Goal: Understand process/instructions

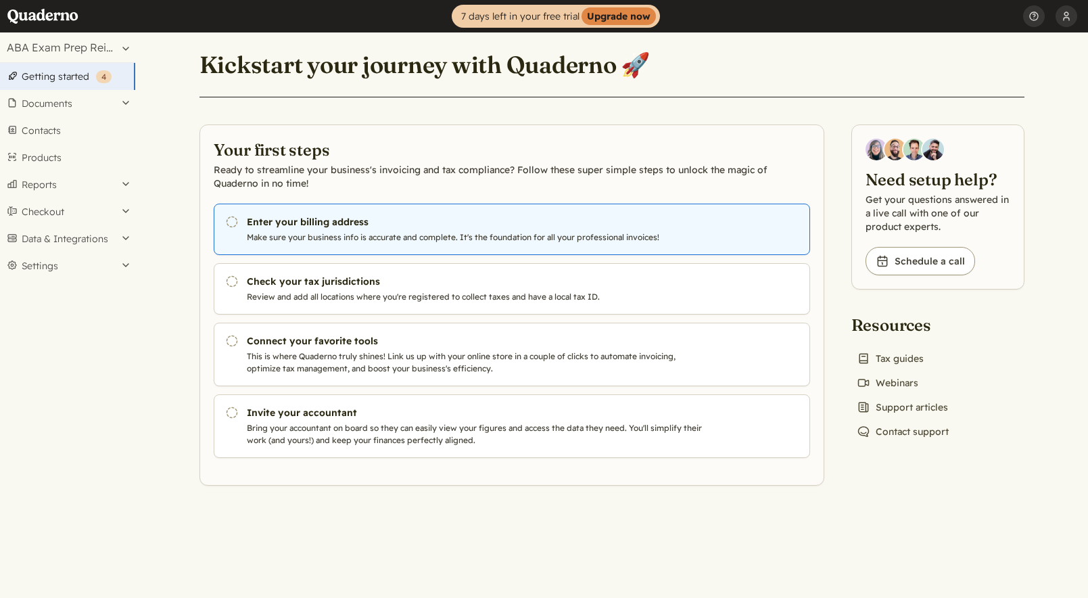
click at [314, 231] on p "Make sure your business info is accurate and complete. It's the foundation for …" at bounding box center [477, 237] width 461 height 12
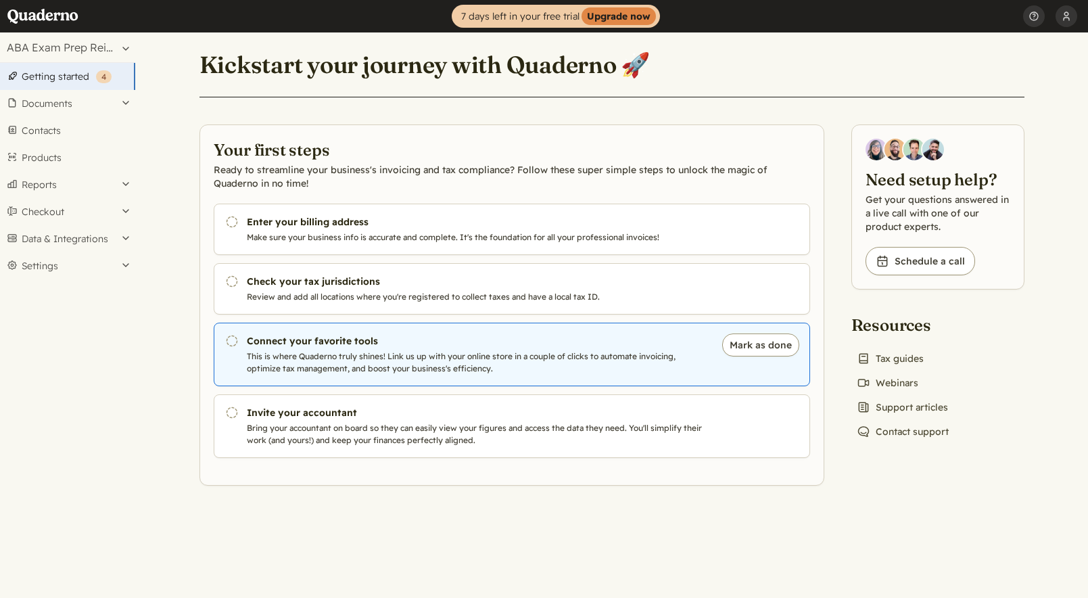
click at [352, 352] on p "This is where Quaderno truly shines! Link us up with your online store in a cou…" at bounding box center [477, 362] width 461 height 24
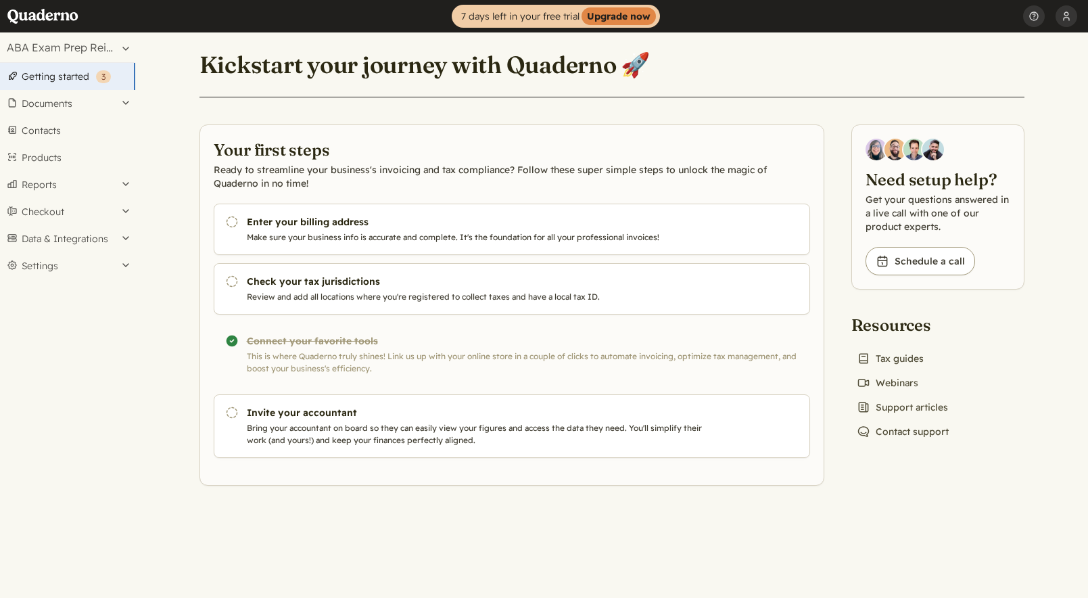
click at [301, 346] on div "Completed! Connect your favorite tools This is where Quaderno truly shines! Lin…" at bounding box center [512, 354] width 596 height 64
click at [54, 219] on button "Checkout" at bounding box center [67, 211] width 135 height 27
click at [39, 236] on link "Links" at bounding box center [67, 234] width 135 height 19
click at [318, 354] on div "Completed! Connect your favorite tools This is where Quaderno truly shines! Lin…" at bounding box center [512, 354] width 596 height 64
click at [230, 339] on div "Completed! Connect your favorite tools This is where Quaderno truly shines! Lin…" at bounding box center [512, 354] width 596 height 64
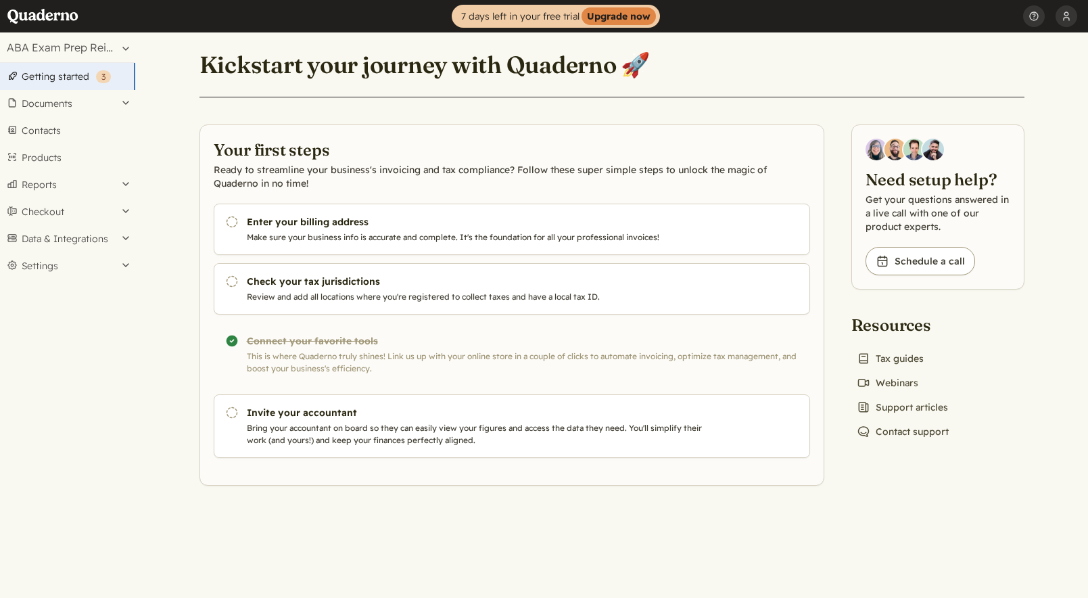
click at [418, 351] on div "Completed! Connect your favorite tools This is where Quaderno truly shines! Lin…" at bounding box center [512, 354] width 596 height 64
click at [128, 239] on button "Data & Integrations" at bounding box center [67, 238] width 135 height 27
click at [66, 258] on link "Integrations" at bounding box center [67, 261] width 135 height 19
